Goal: Information Seeking & Learning: Learn about a topic

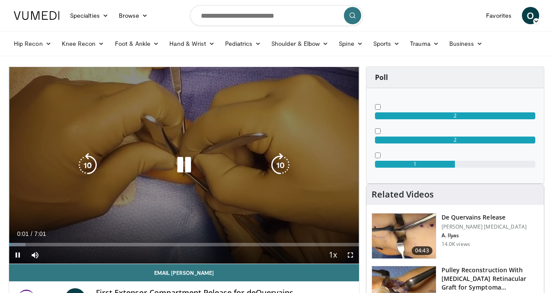
click at [182, 166] on icon "Video Player" at bounding box center [184, 165] width 24 height 24
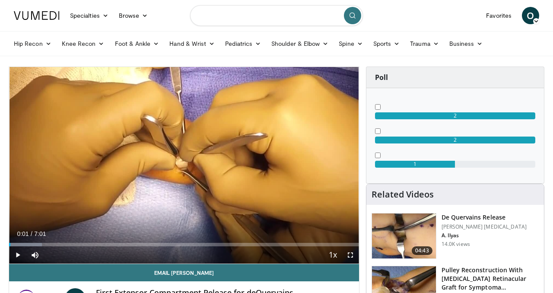
click at [240, 16] on input "Search topics, interventions" at bounding box center [276, 15] width 173 height 21
type input "**********"
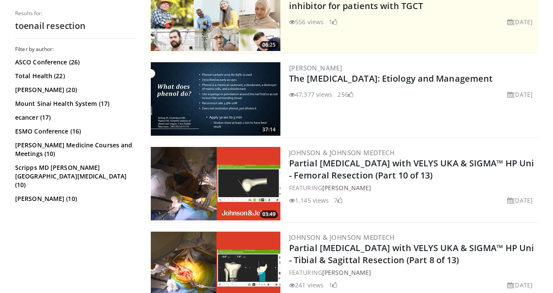
scroll to position [206, 0]
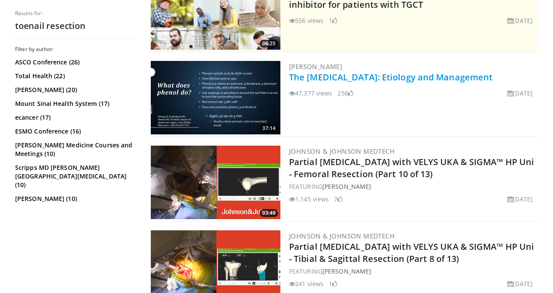
click at [342, 80] on link "The [MEDICAL_DATA]: Etiology and Management" at bounding box center [391, 77] width 204 height 12
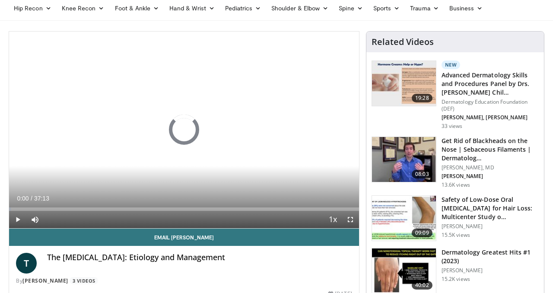
scroll to position [50, 0]
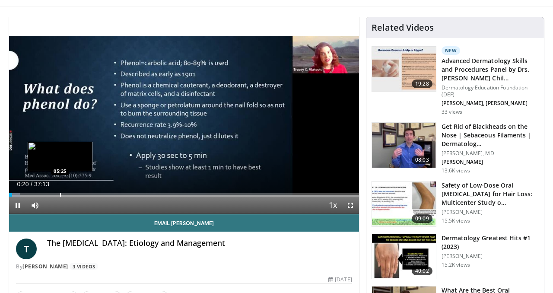
click at [60, 195] on div "Progress Bar" at bounding box center [60, 194] width 1 height 3
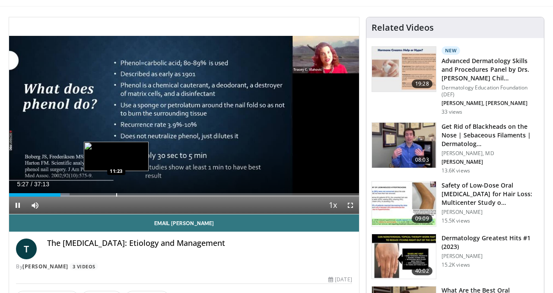
click at [117, 194] on div "Progress Bar" at bounding box center [116, 194] width 1 height 3
click at [124, 195] on div "Progress Bar" at bounding box center [124, 194] width 1 height 3
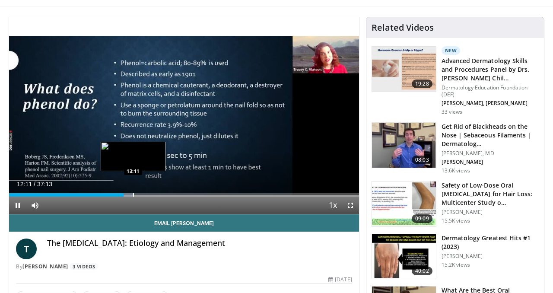
click at [133, 194] on div "Progress Bar" at bounding box center [133, 194] width 1 height 3
click at [145, 194] on div "Progress Bar" at bounding box center [145, 194] width 1 height 3
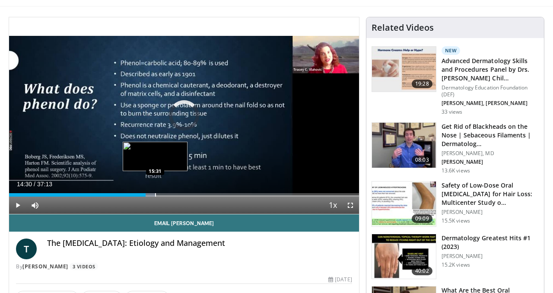
click at [155, 195] on div "Progress Bar" at bounding box center [155, 194] width 1 height 3
click at [164, 194] on div "Progress Bar" at bounding box center [164, 194] width 1 height 3
click at [173, 195] on div "Progress Bar" at bounding box center [173, 194] width 1 height 3
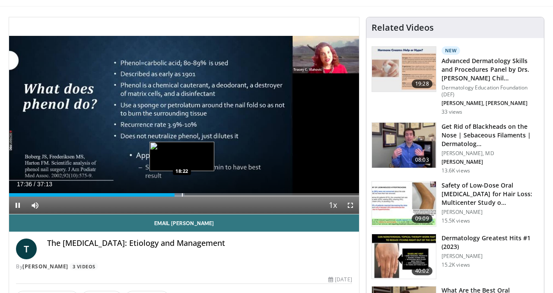
click at [182, 195] on div "Progress Bar" at bounding box center [182, 194] width 1 height 3
click at [189, 195] on div "Progress Bar" at bounding box center [189, 194] width 1 height 3
click at [194, 195] on div "Progress Bar" at bounding box center [194, 194] width 1 height 3
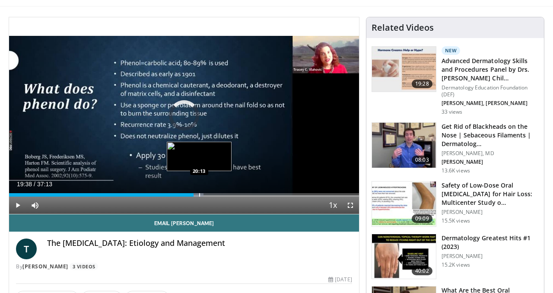
click at [199, 194] on div "Progress Bar" at bounding box center [199, 194] width 1 height 3
click at [205, 194] on div "Progress Bar" at bounding box center [205, 194] width 1 height 3
click at [210, 194] on div "Progress Bar" at bounding box center [210, 194] width 1 height 3
click at [214, 194] on div "Progress Bar" at bounding box center [214, 194] width 1 height 3
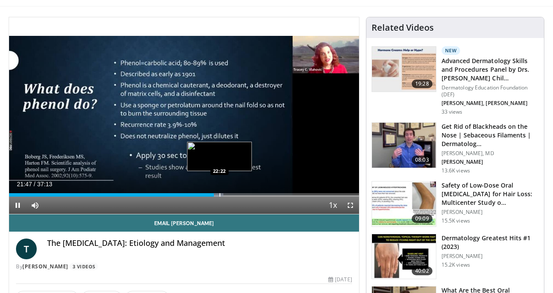
click at [220, 194] on div "Progress Bar" at bounding box center [220, 194] width 1 height 3
click at [225, 195] on div "Progress Bar" at bounding box center [225, 194] width 1 height 3
click at [229, 195] on div "Progress Bar" at bounding box center [229, 194] width 1 height 3
click at [232, 195] on div "Progress Bar" at bounding box center [232, 194] width 1 height 3
click at [237, 195] on div "Progress Bar" at bounding box center [237, 194] width 1 height 3
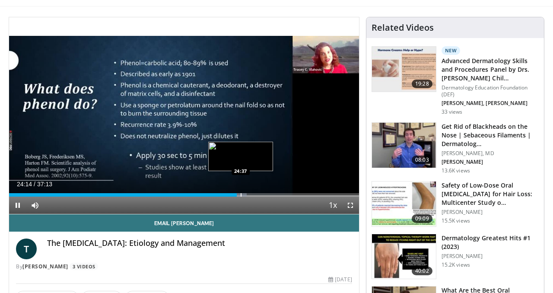
click at [241, 195] on div "Progress Bar" at bounding box center [241, 194] width 1 height 3
click at [246, 194] on div "Progress Bar" at bounding box center [246, 194] width 1 height 3
click at [250, 194] on div "Progress Bar" at bounding box center [250, 194] width 1 height 3
click at [254, 194] on div "Progress Bar" at bounding box center [254, 194] width 1 height 3
click at [259, 194] on div "Progress Bar" at bounding box center [259, 194] width 1 height 3
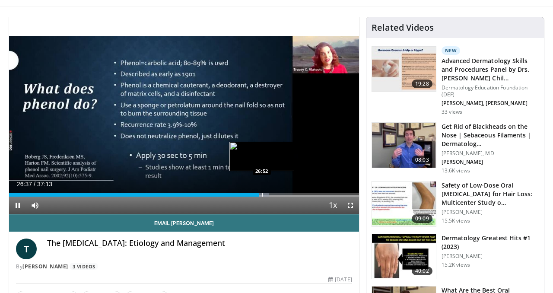
click at [262, 194] on div "Progress Bar" at bounding box center [262, 194] width 1 height 3
click at [264, 194] on div "Progress Bar" at bounding box center [264, 194] width 1 height 3
click at [272, 194] on div "Progress Bar" at bounding box center [272, 194] width 1 height 3
click at [276, 194] on div "Progress Bar" at bounding box center [276, 194] width 1 height 3
click at [277, 194] on div "Progress Bar" at bounding box center [277, 194] width 1 height 3
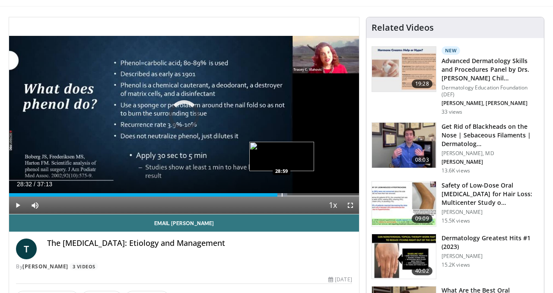
click at [282, 194] on div "Progress Bar" at bounding box center [282, 194] width 1 height 3
click at [279, 194] on div "Loaded : 80.85% 29:04 28:43" at bounding box center [184, 194] width 350 height 3
click at [277, 194] on div "Progress Bar" at bounding box center [277, 194] width 1 height 3
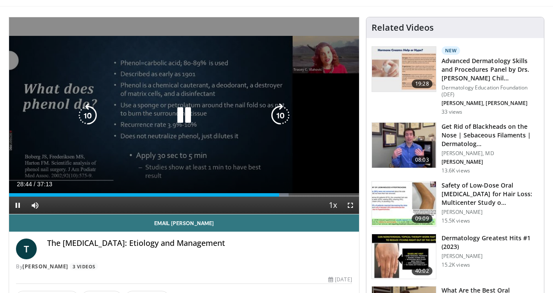
scroll to position [0, 0]
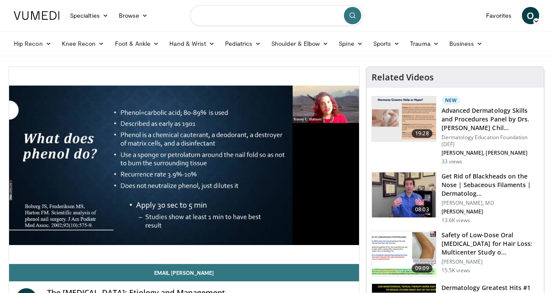
click at [267, 13] on input "Search topics, interventions" at bounding box center [276, 15] width 173 height 21
type input "**********"
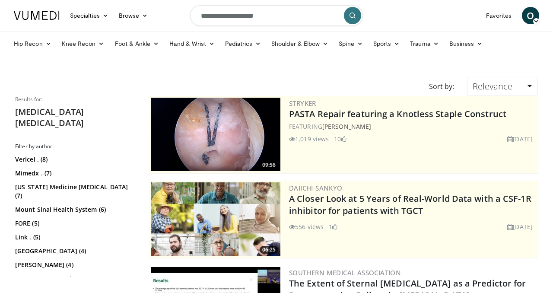
click at [272, 14] on input "**********" at bounding box center [276, 15] width 173 height 21
drag, startPoint x: 280, startPoint y: 16, endPoint x: 231, endPoint y: 17, distance: 48.8
click at [231, 17] on input "**********" at bounding box center [276, 15] width 173 height 21
type input "**********"
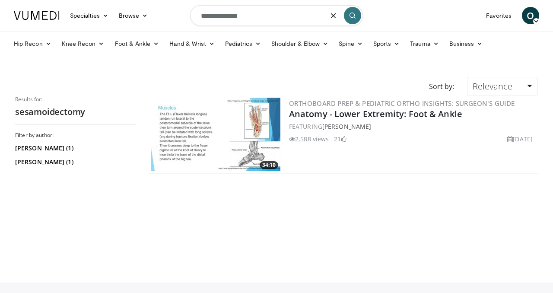
drag, startPoint x: 266, startPoint y: 16, endPoint x: 170, endPoint y: 15, distance: 95.5
click at [170, 15] on nav "Specialties Adult & Family Medicine Allergy, [MEDICAL_DATA], Immunology Anesthe…" at bounding box center [277, 15] width 536 height 31
type input "**********"
